Goal: Task Accomplishment & Management: Manage account settings

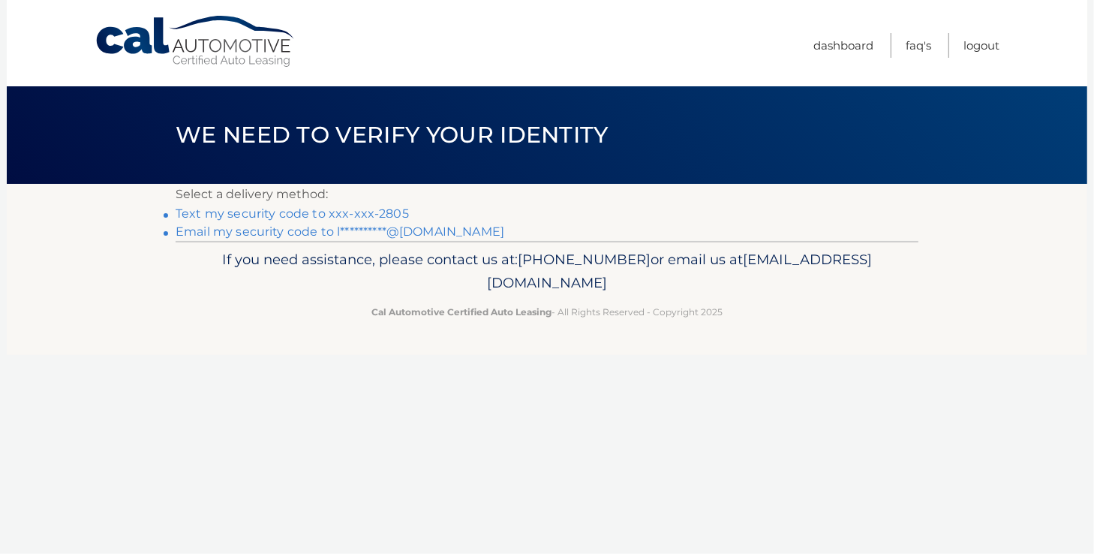
click at [225, 214] on link "Text my security code to xxx-xxx-2805" at bounding box center [292, 213] width 233 height 14
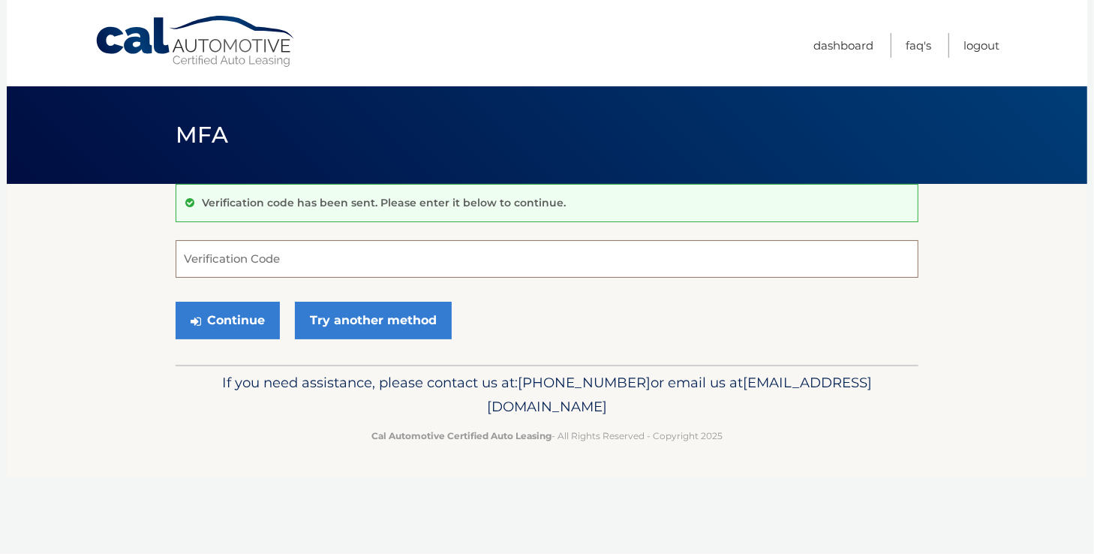
click at [211, 263] on input "Verification Code" at bounding box center [547, 259] width 743 height 38
click at [209, 249] on input "Verification Code" at bounding box center [547, 259] width 743 height 38
click at [204, 257] on input "Verification Code" at bounding box center [547, 259] width 743 height 38
type input "147247"
click at [235, 318] on button "Continue" at bounding box center [228, 321] width 104 height 38
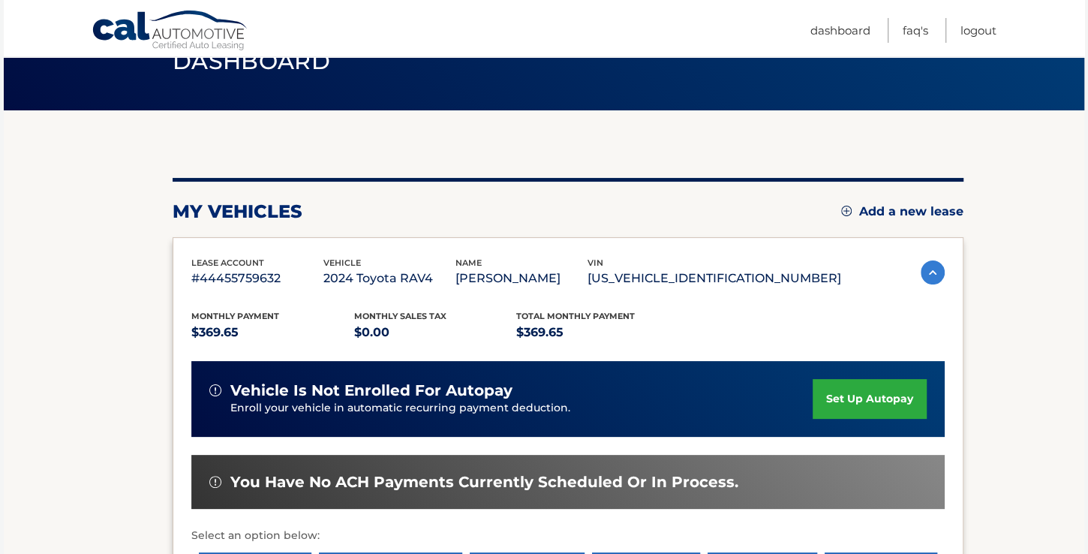
scroll to position [228, 0]
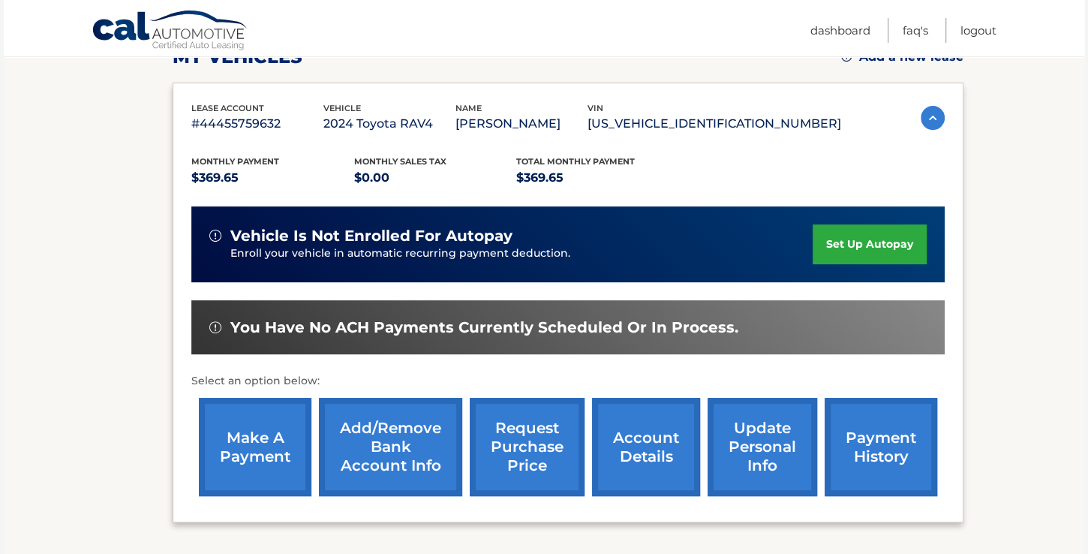
click at [251, 446] on link "make a payment" at bounding box center [255, 447] width 113 height 98
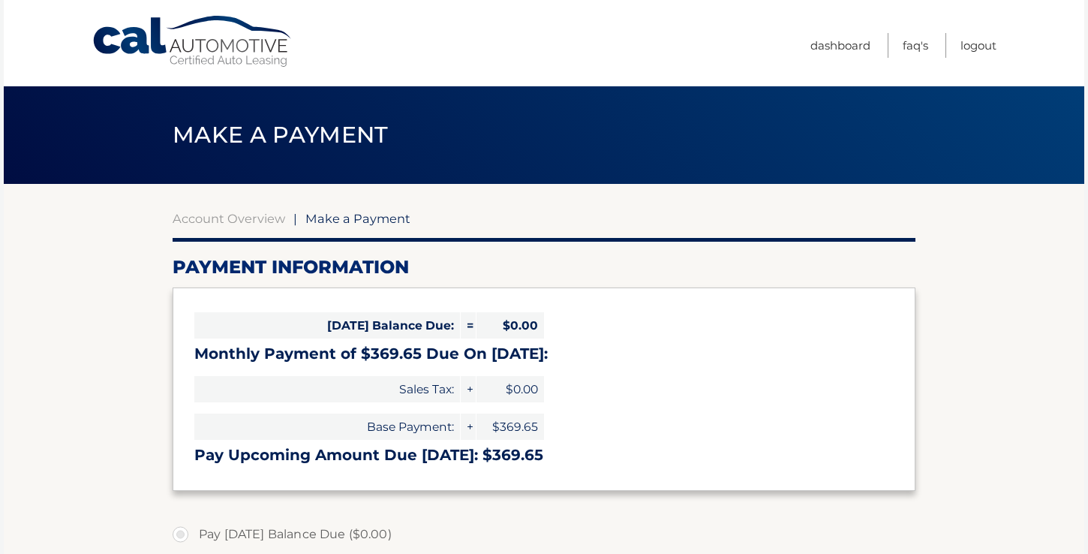
select select "YzMxMzBjMzEtNDA0Mi00OGVmLWIzMjktY2FhNjE3NDYxZjBh"
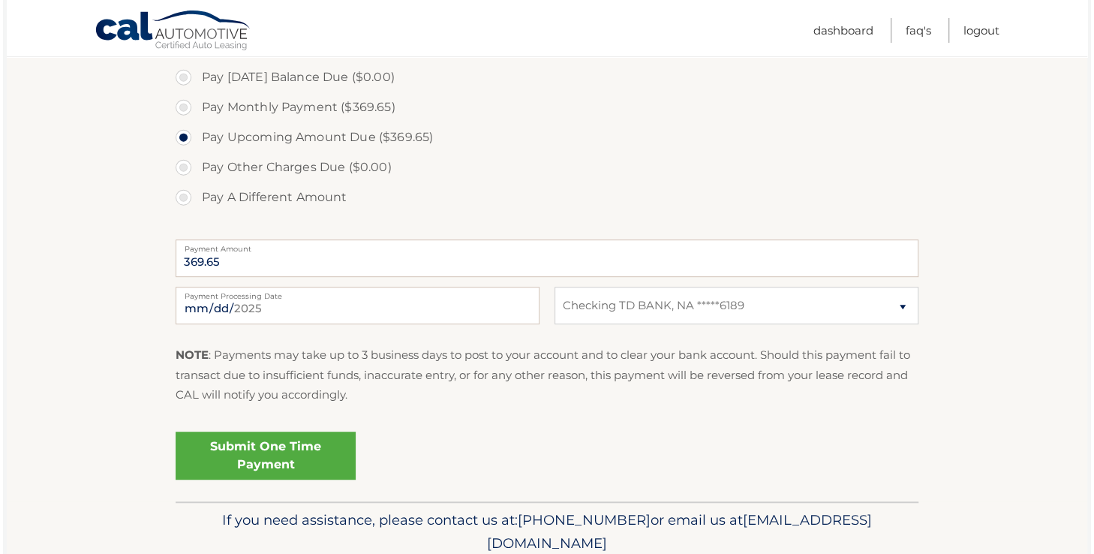
scroll to position [457, 0]
click at [275, 456] on link "Submit One Time Payment" at bounding box center [263, 456] width 180 height 48
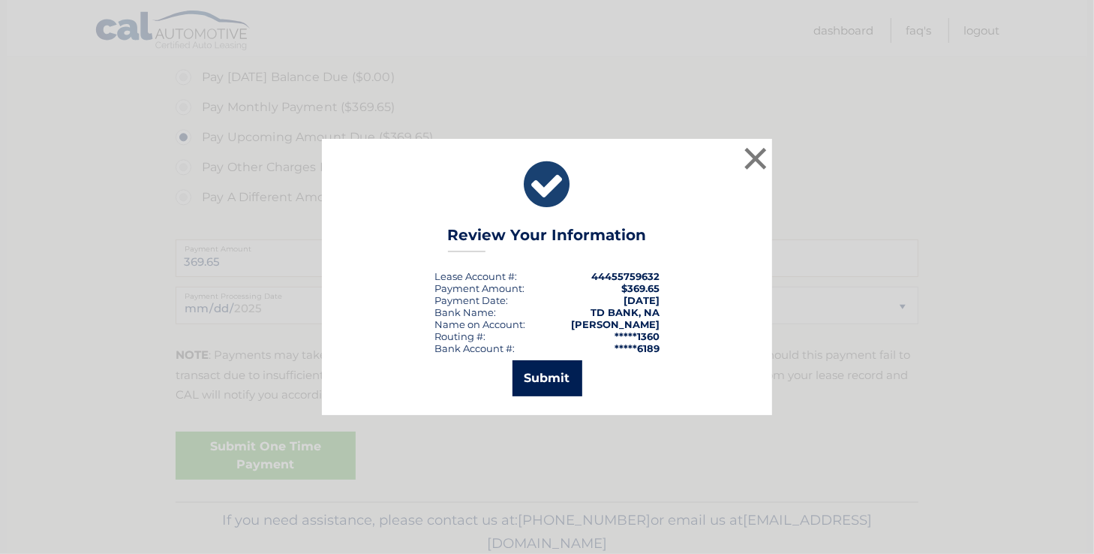
click at [554, 380] on button "Submit" at bounding box center [548, 378] width 70 height 36
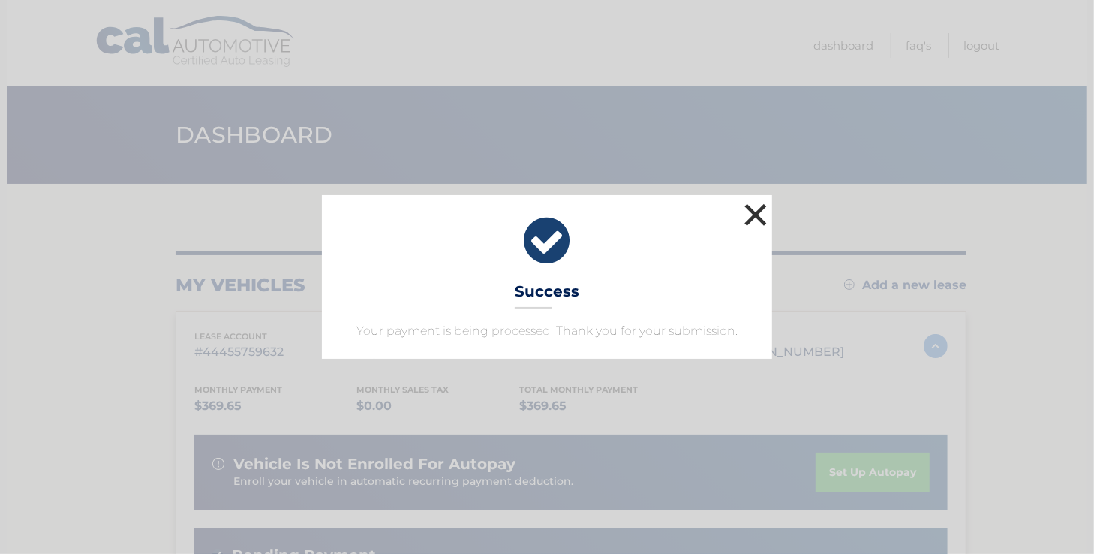
click at [755, 214] on button "×" at bounding box center [756, 215] width 30 height 30
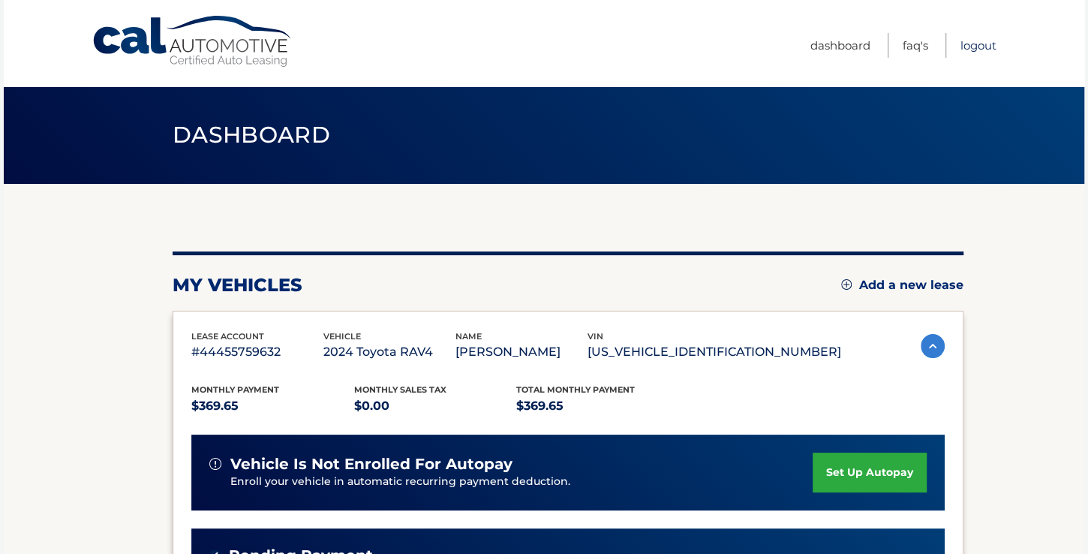
click at [974, 47] on link "Logout" at bounding box center [979, 45] width 36 height 25
